Goal: Transaction & Acquisition: Download file/media

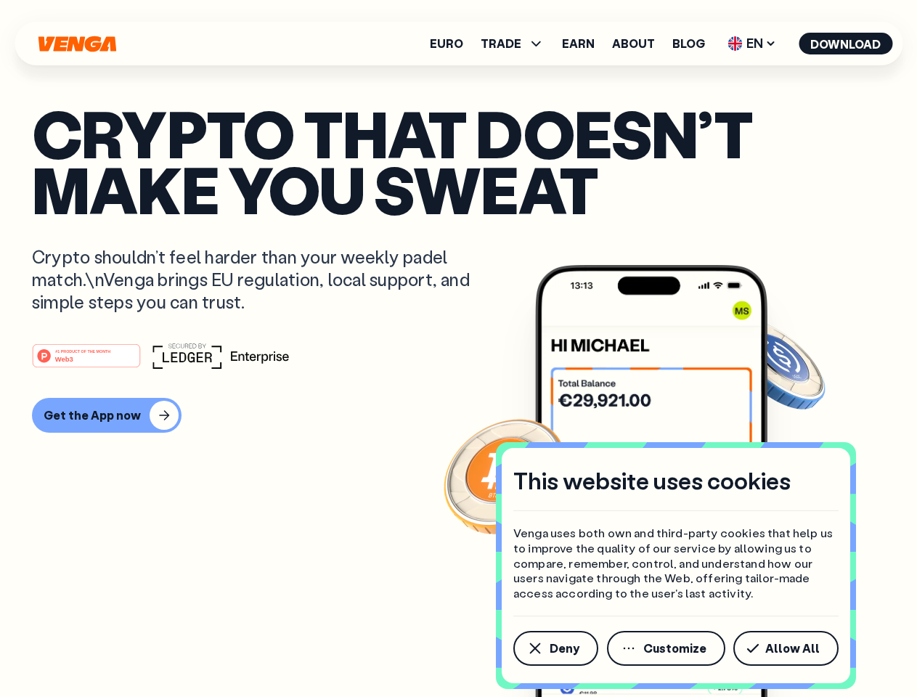
click at [458, 348] on div "#1 PRODUCT OF THE MONTH Web3" at bounding box center [458, 356] width 853 height 26
click at [555, 648] on span "Deny" at bounding box center [565, 648] width 30 height 12
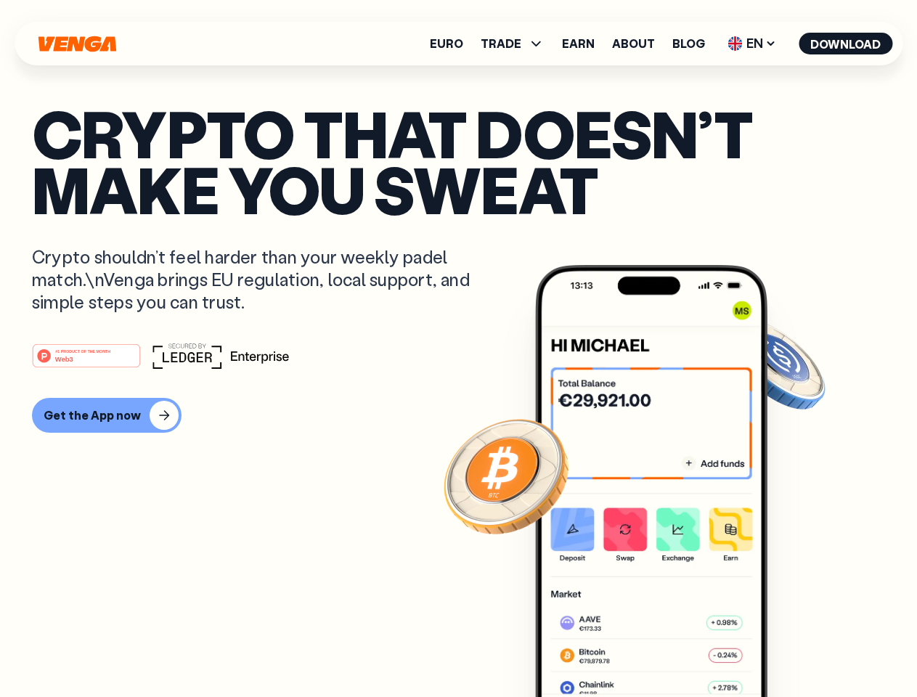
click at [667, 648] on img at bounding box center [651, 508] width 232 height 486
click at [788, 648] on article "Crypto that doesn’t make you sweat Crypto shouldn’t feel harder than your weekl…" at bounding box center [458, 377] width 853 height 544
click at [517, 44] on span "TRADE" at bounding box center [501, 44] width 41 height 12
click at [752, 44] on span "EN" at bounding box center [751, 43] width 59 height 23
click at [846, 44] on button "Download" at bounding box center [846, 44] width 94 height 22
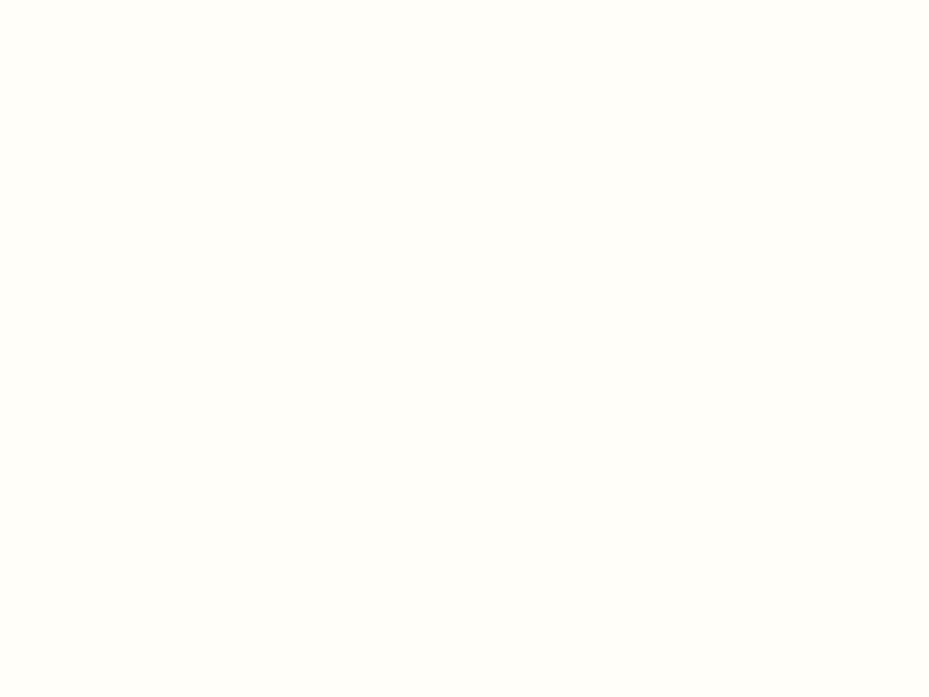
click at [105, 0] on html "This website uses cookies Venga uses both own and third-party cookies that help…" at bounding box center [464, 0] width 929 height 0
click at [89, 0] on html "This website uses cookies Venga uses both own and third-party cookies that help…" at bounding box center [464, 0] width 929 height 0
